Goal: Task Accomplishment & Management: Use online tool/utility

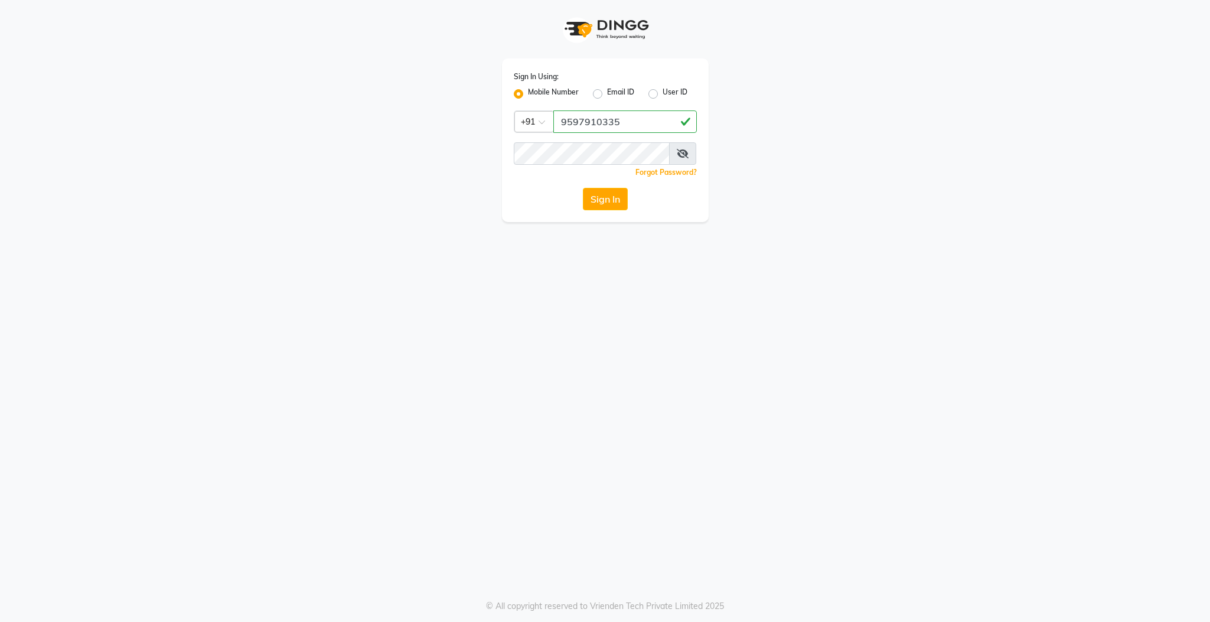
type input "9597910335"
click at [583, 188] on button "Sign In" at bounding box center [605, 199] width 45 height 22
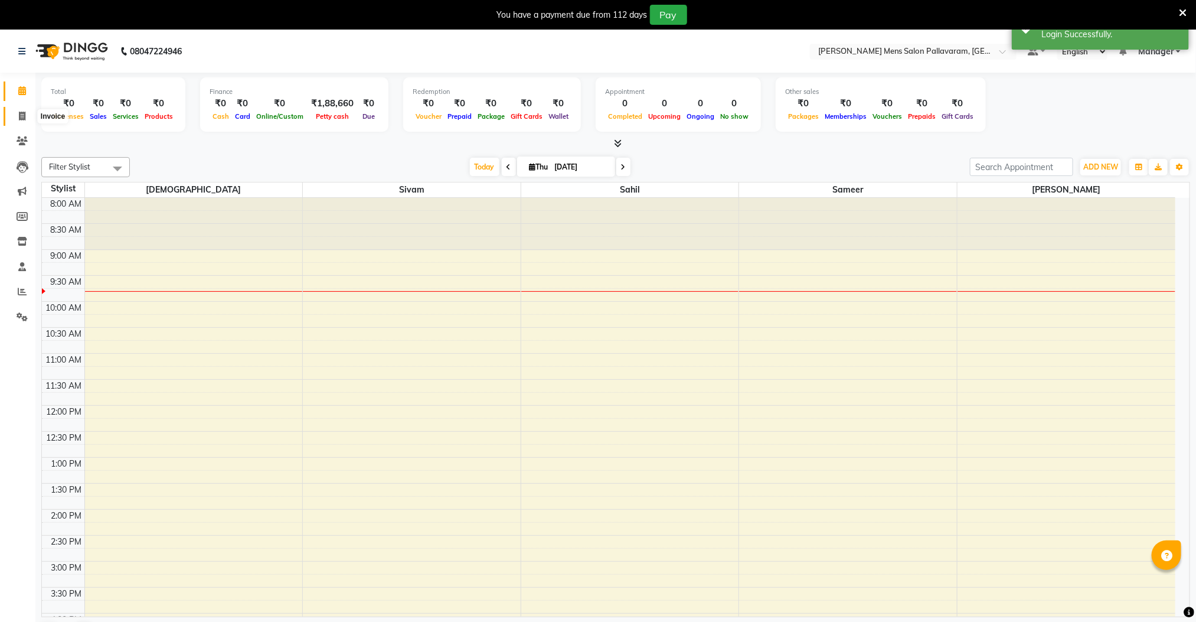
click at [24, 113] on icon at bounding box center [22, 116] width 6 height 9
select select "service"
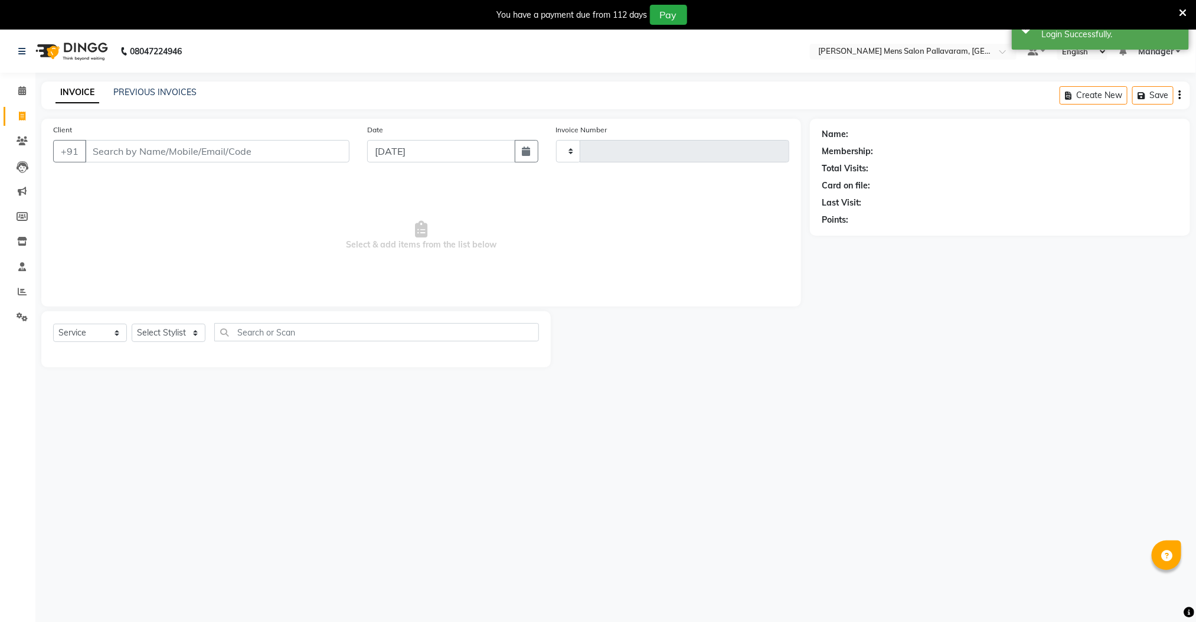
type input "2608"
select select "8211"
click at [139, 156] on input "Client" at bounding box center [217, 151] width 265 height 22
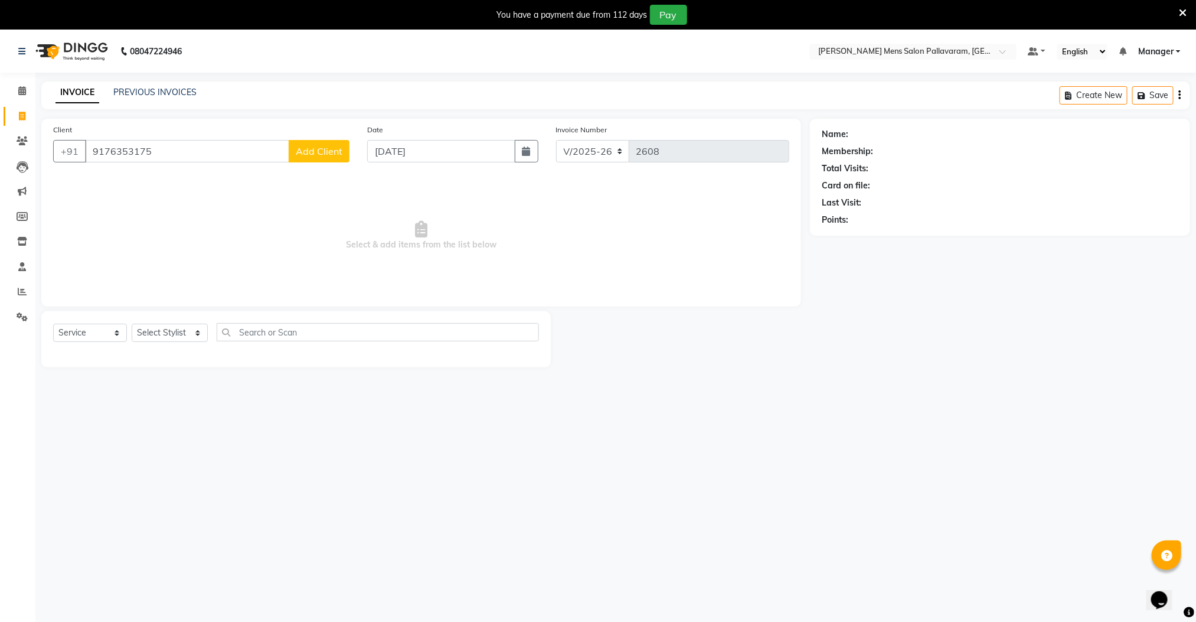
type input "9176353175"
click at [312, 151] on span "Add Client" at bounding box center [319, 151] width 47 height 12
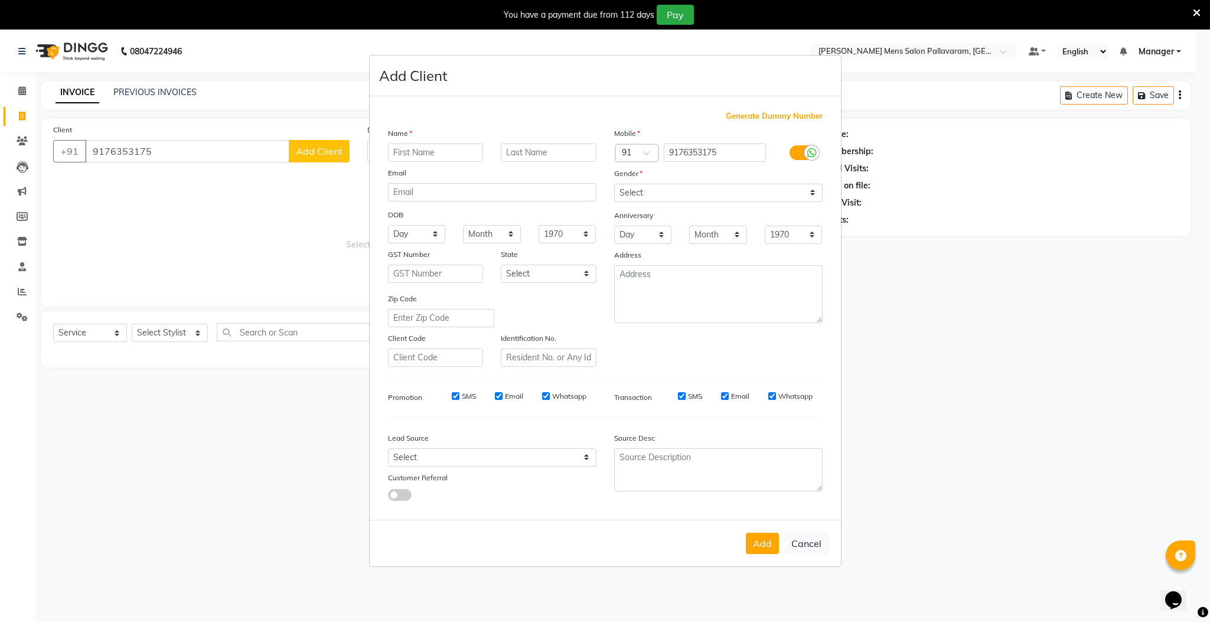
click at [415, 149] on input "text" at bounding box center [436, 152] width 96 height 18
type input "s"
click at [629, 188] on select "Select [DEMOGRAPHIC_DATA] [DEMOGRAPHIC_DATA] Other Prefer Not To Say" at bounding box center [718, 193] width 208 height 18
select select "[DEMOGRAPHIC_DATA]"
click at [614, 184] on select "Select [DEMOGRAPHIC_DATA] [DEMOGRAPHIC_DATA] Other Prefer Not To Say" at bounding box center [718, 193] width 208 height 18
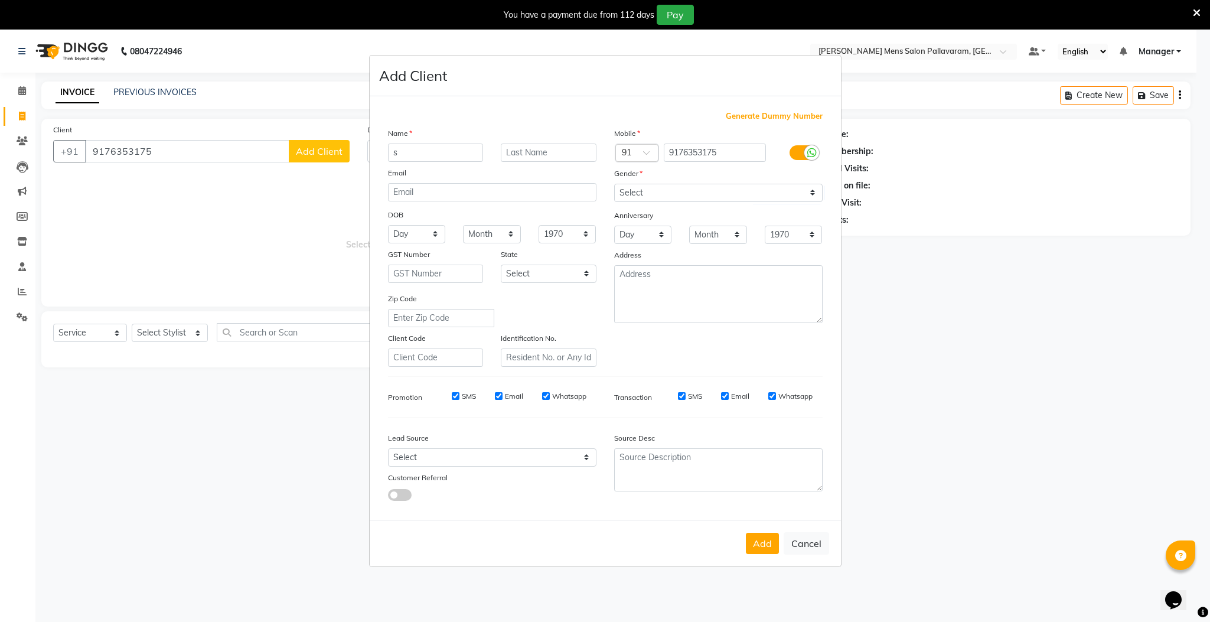
click at [755, 534] on button "Add" at bounding box center [762, 543] width 33 height 21
select select
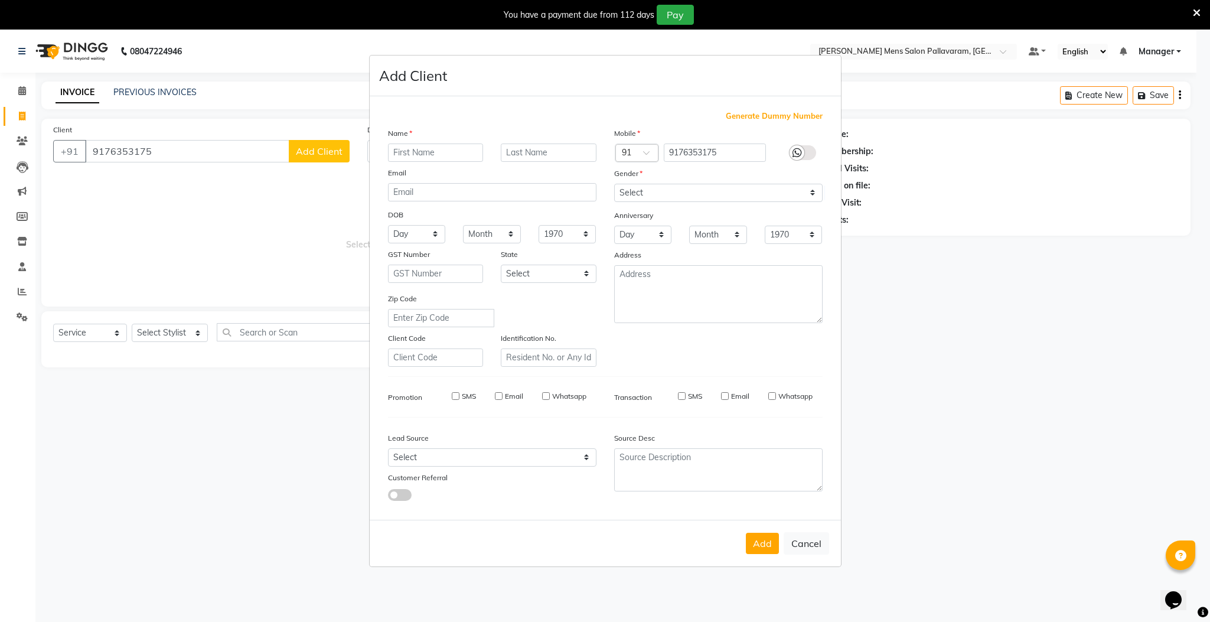
select select
checkbox input "false"
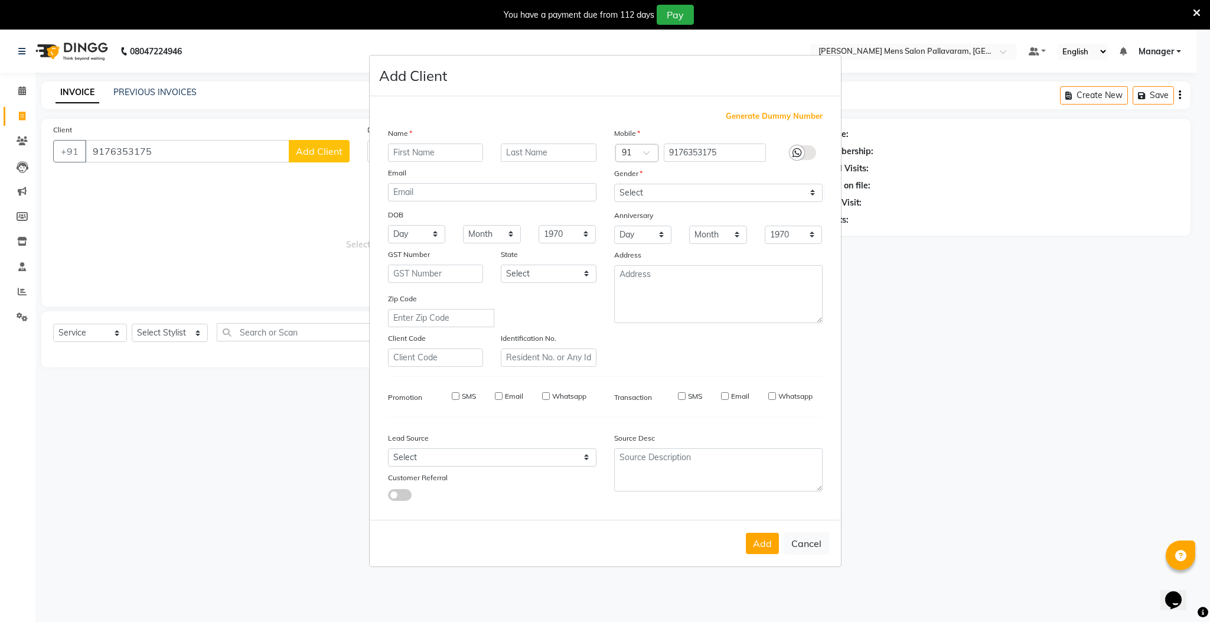
checkbox input "false"
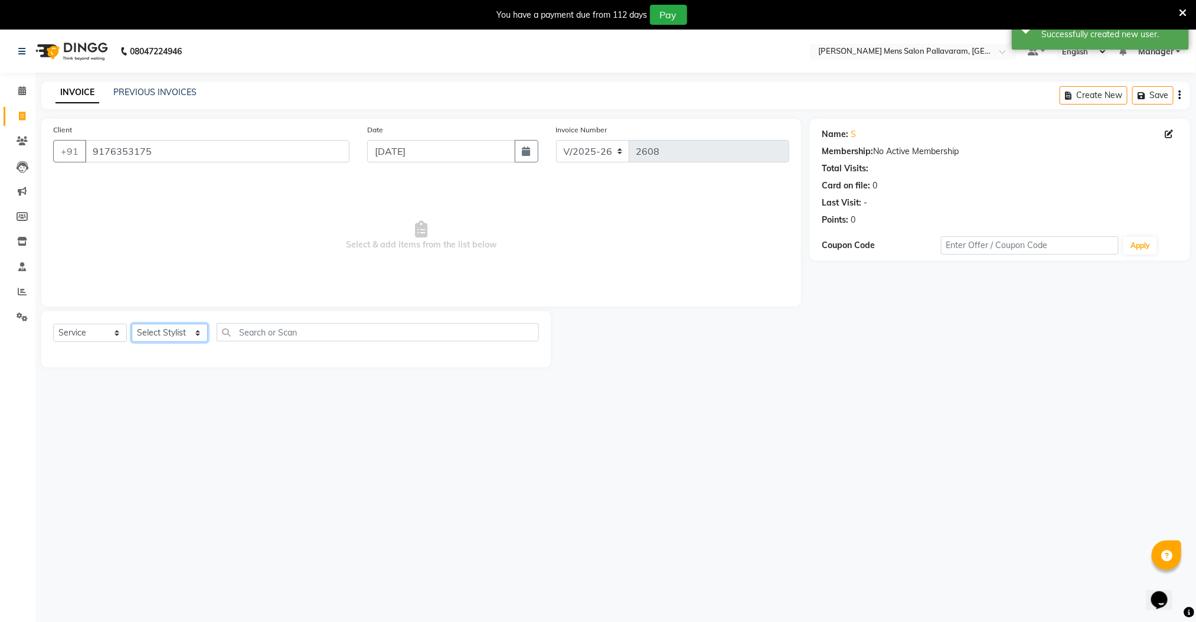
click at [178, 330] on select "Select Stylist Manager [PERSON_NAME] [PERSON_NAME] [PERSON_NAME]" at bounding box center [170, 333] width 76 height 18
select select "78867"
click at [132, 324] on select "Select Stylist Manager [PERSON_NAME] [PERSON_NAME] [PERSON_NAME]" at bounding box center [170, 333] width 76 height 18
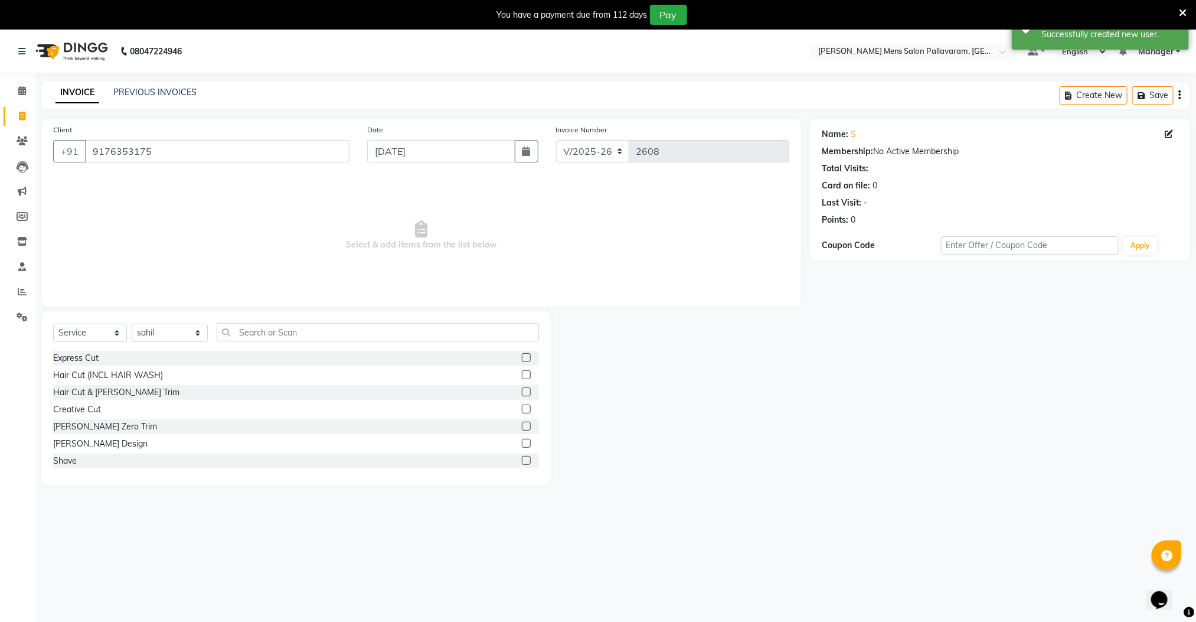
drag, startPoint x: 514, startPoint y: 358, endPoint x: 496, endPoint y: 356, distance: 17.9
click at [522, 358] on label at bounding box center [526, 357] width 9 height 9
click at [522, 358] on input "checkbox" at bounding box center [526, 358] width 8 height 8
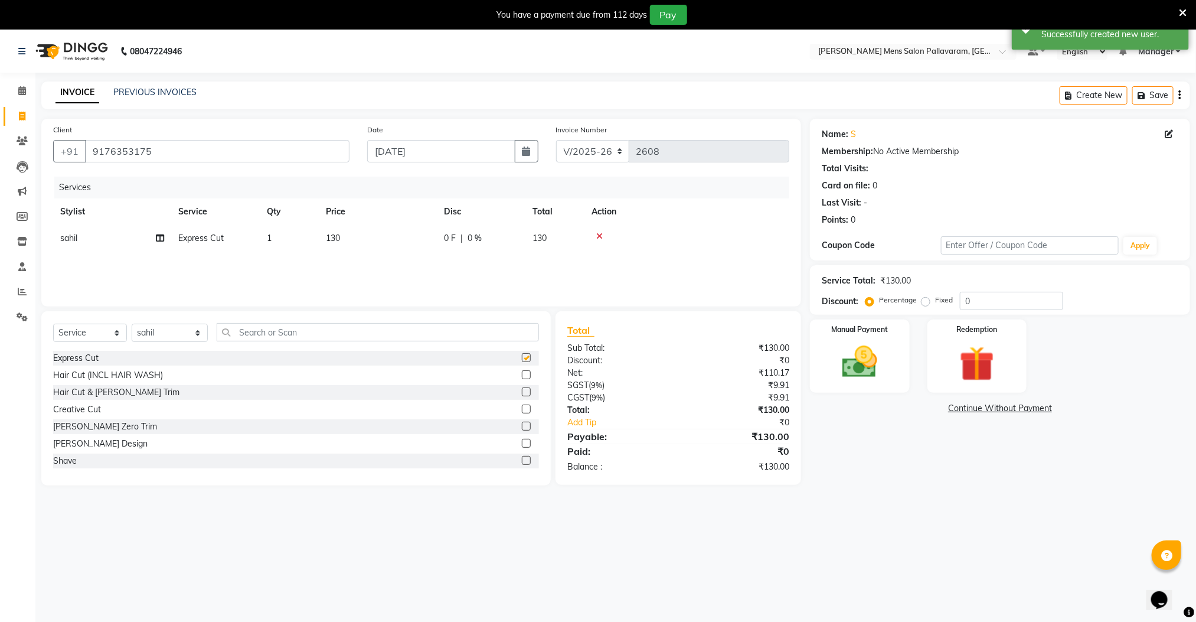
checkbox input "false"
click at [151, 335] on select "Select Stylist Manager [PERSON_NAME] [PERSON_NAME] [PERSON_NAME]" at bounding box center [170, 333] width 76 height 18
select select "89182"
click at [132, 324] on select "Select Stylist Manager [PERSON_NAME] [PERSON_NAME] [PERSON_NAME]" at bounding box center [170, 333] width 76 height 18
click at [168, 521] on div "08047224946 Select Location × [PERSON_NAME] Mens Salon Pallavaram, Pallavaram D…" at bounding box center [598, 341] width 1196 height 622
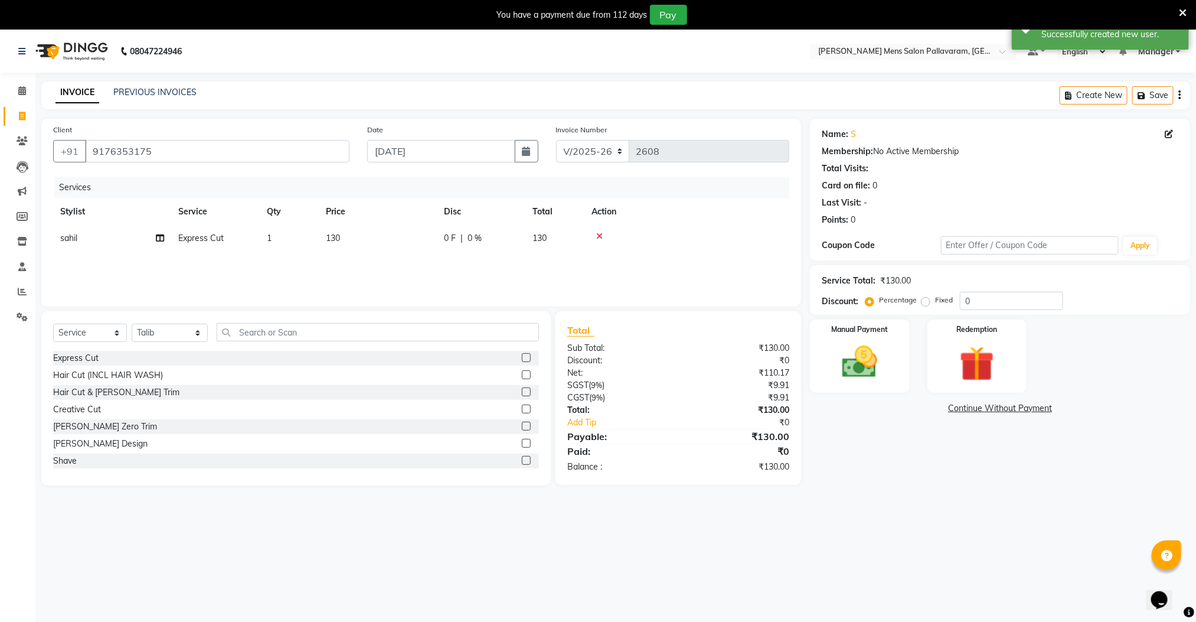
click at [507, 394] on div "Hair Cut & [PERSON_NAME] Trim" at bounding box center [296, 392] width 486 height 15
click at [522, 392] on label at bounding box center [526, 391] width 9 height 9
click at [522, 392] on input "checkbox" at bounding box center [526, 392] width 8 height 8
checkbox input "false"
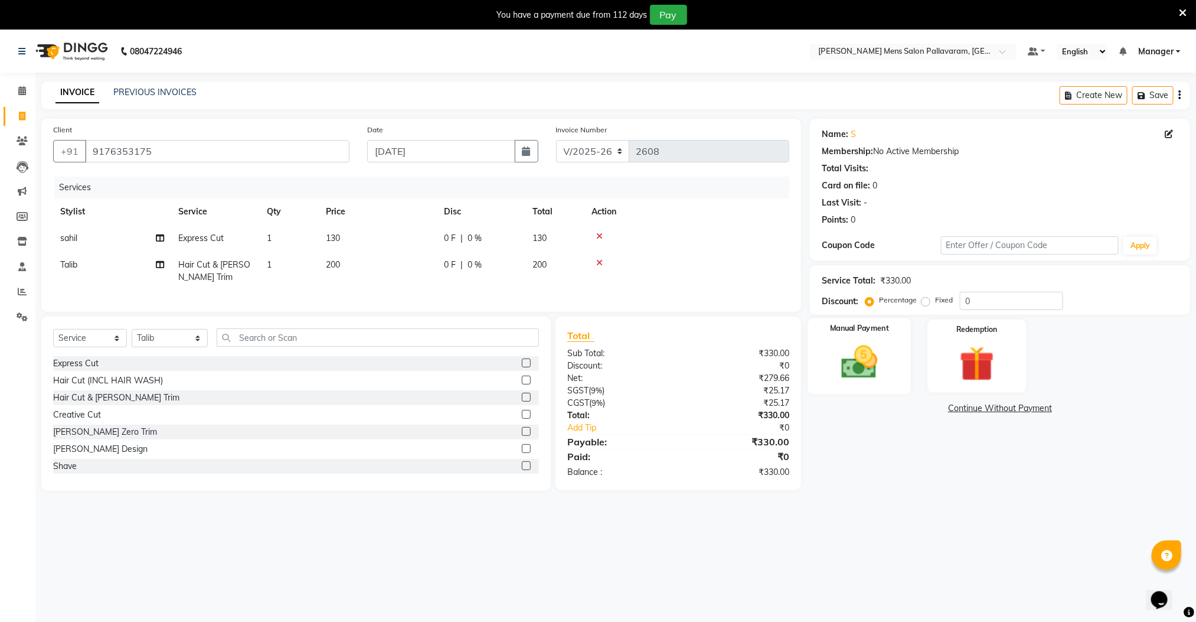
click at [856, 371] on img at bounding box center [859, 362] width 59 height 42
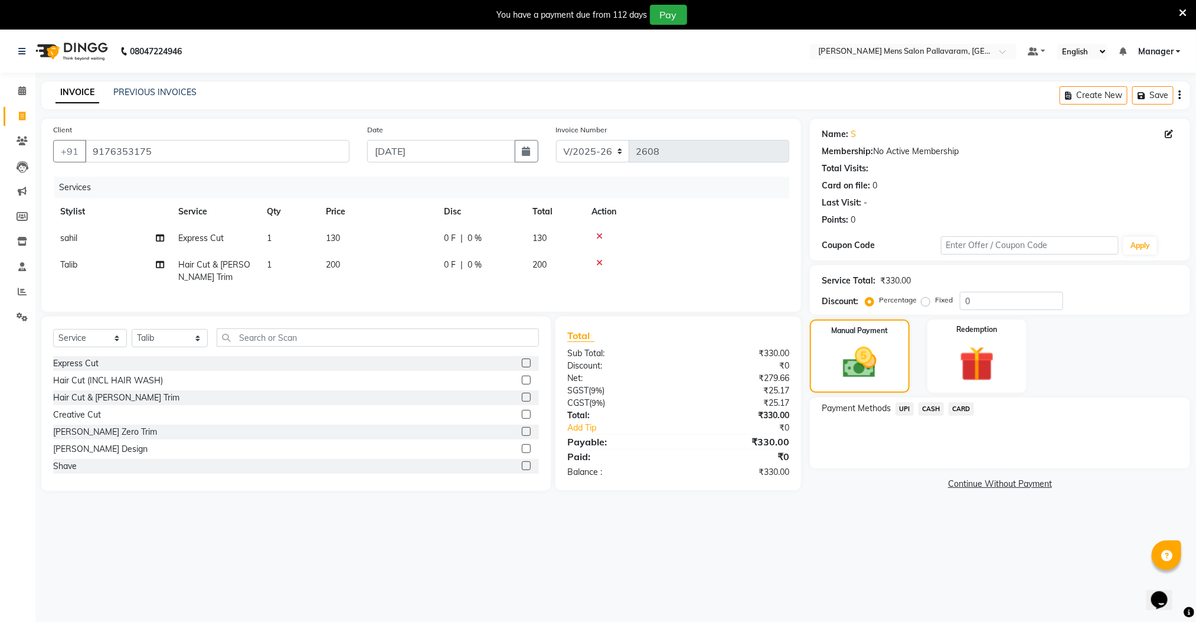
click at [935, 408] on span "CASH" at bounding box center [931, 409] width 25 height 14
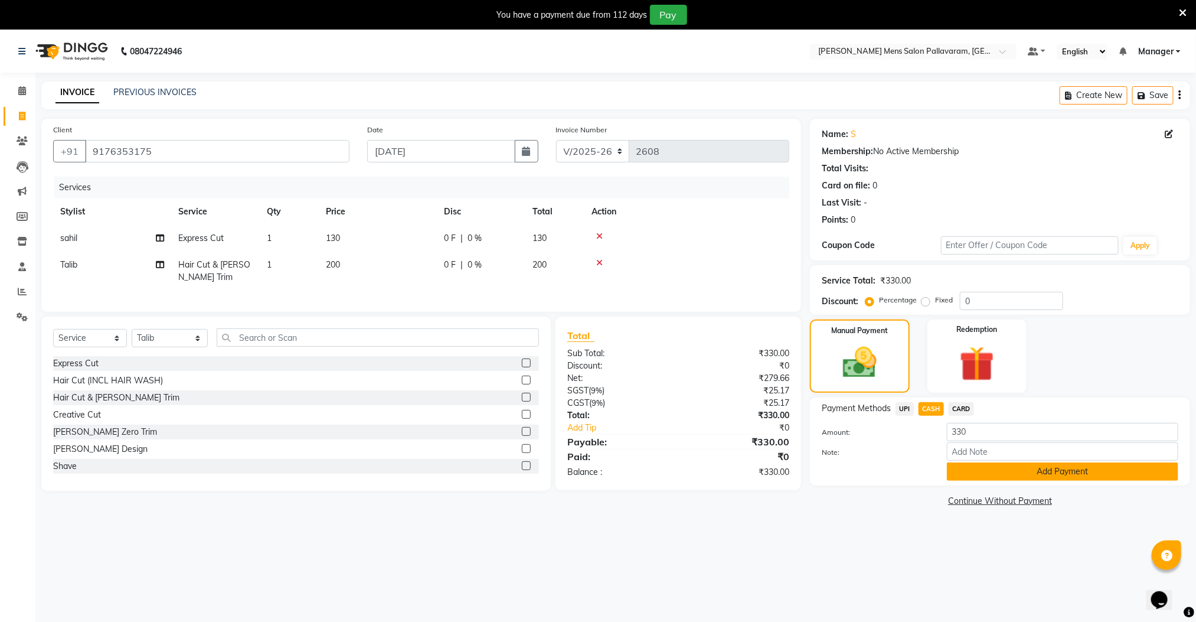
click at [972, 472] on button "Add Payment" at bounding box center [1062, 471] width 231 height 18
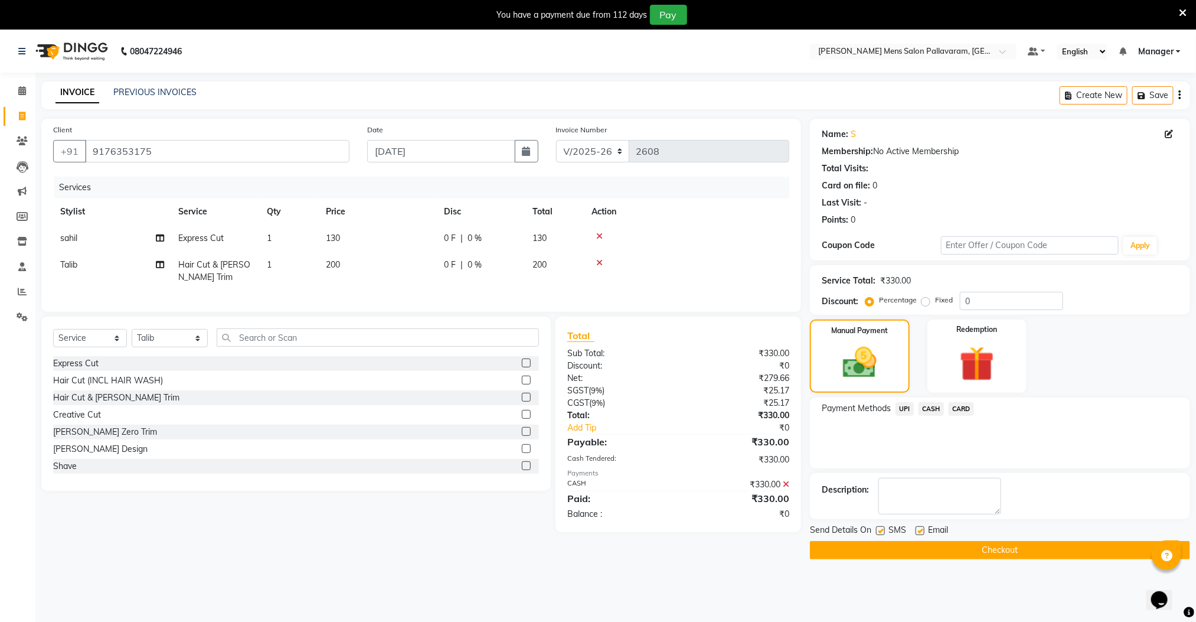
click at [974, 551] on button "Checkout" at bounding box center [1000, 550] width 380 height 18
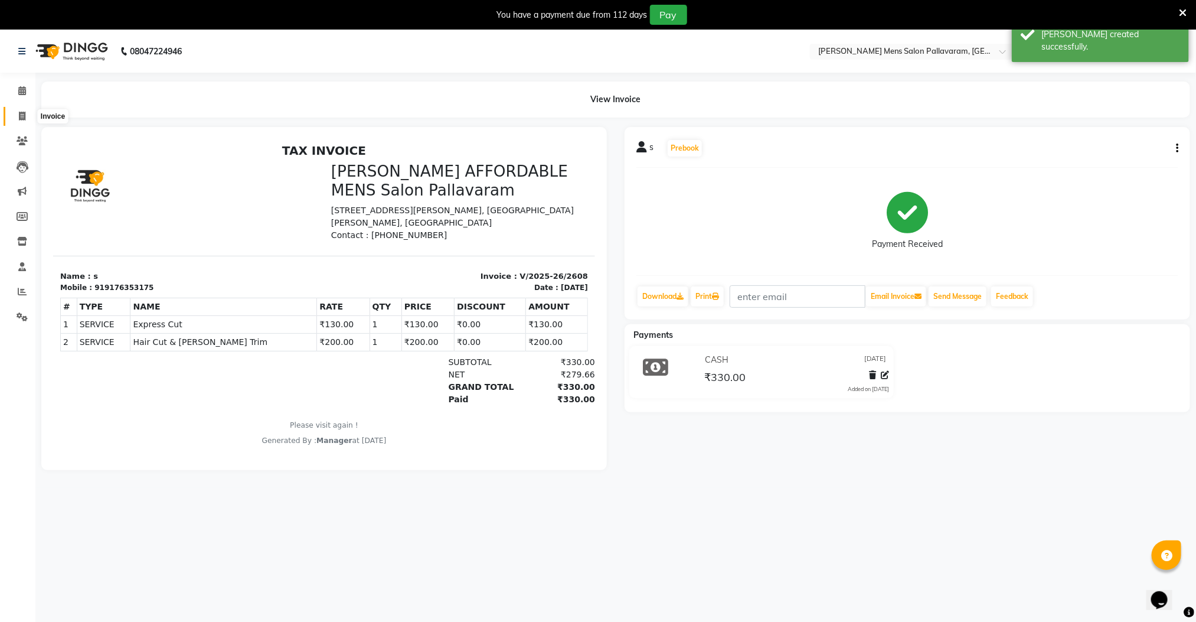
click at [25, 119] on icon at bounding box center [22, 116] width 6 height 9
select select "8211"
select select "service"
